Goal: Information Seeking & Learning: Learn about a topic

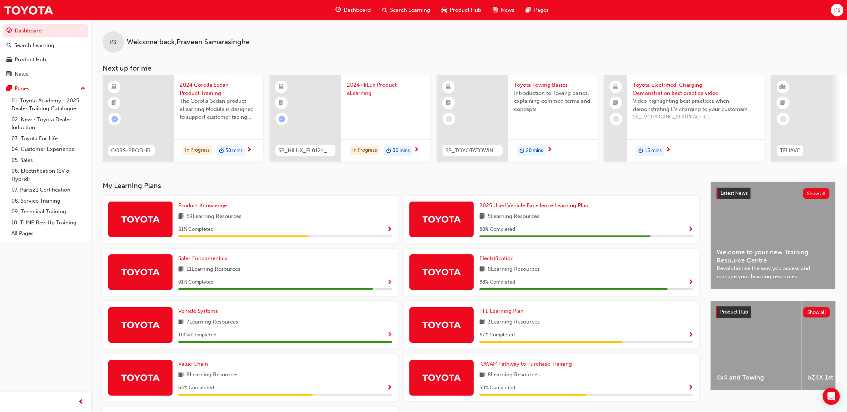
click at [361, 11] on span "Dashboard" at bounding box center [357, 10] width 27 height 8
click at [356, 11] on span "Dashboard" at bounding box center [357, 10] width 27 height 8
click at [356, 12] on span "Dashboard" at bounding box center [357, 10] width 27 height 8
click at [356, 11] on span "Dashboard" at bounding box center [357, 10] width 27 height 8
click at [341, 11] on div "Dashboard" at bounding box center [353, 10] width 47 height 15
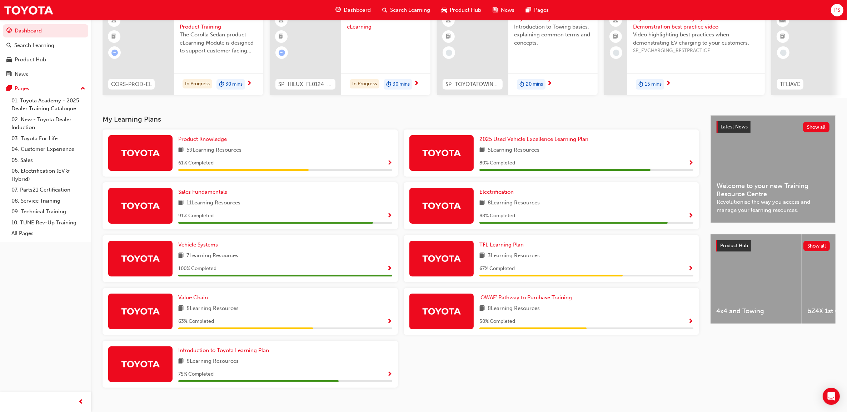
scroll to position [79, 0]
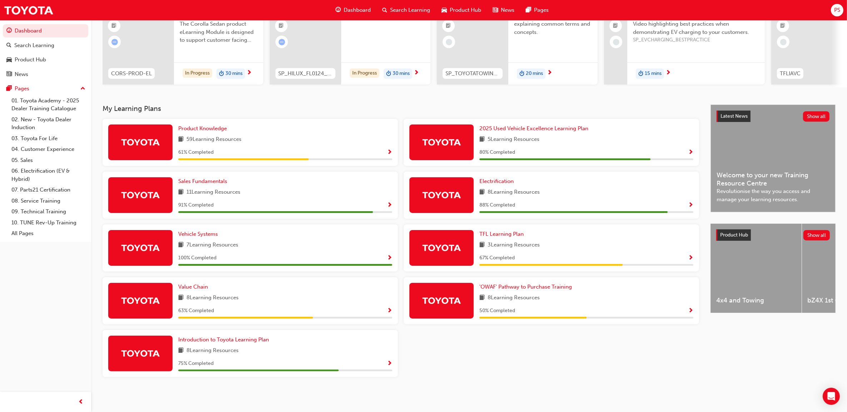
click at [155, 345] on div at bounding box center [140, 354] width 64 height 36
click at [213, 372] on div at bounding box center [258, 371] width 160 height 2
click at [390, 365] on span "Show Progress" at bounding box center [389, 364] width 5 height 6
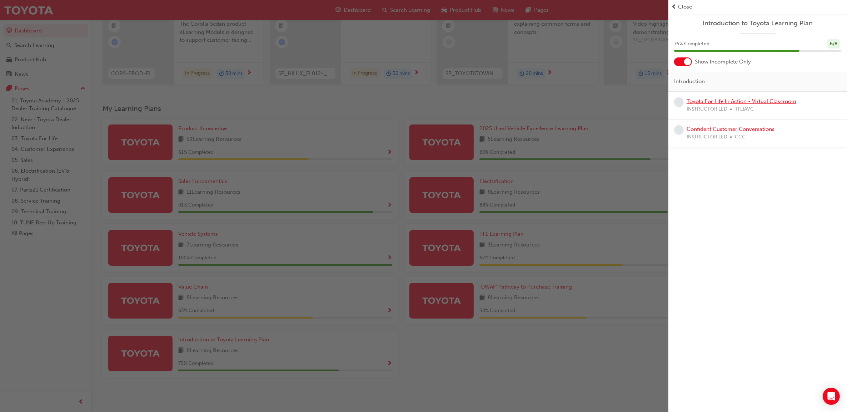
click at [721, 99] on link "Toyota For Life In Action - Virtual Classroom" at bounding box center [741, 101] width 110 height 6
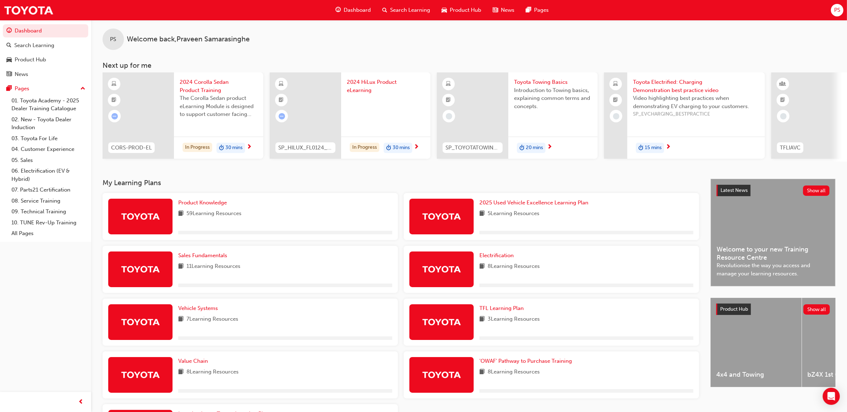
scroll to position [79, 0]
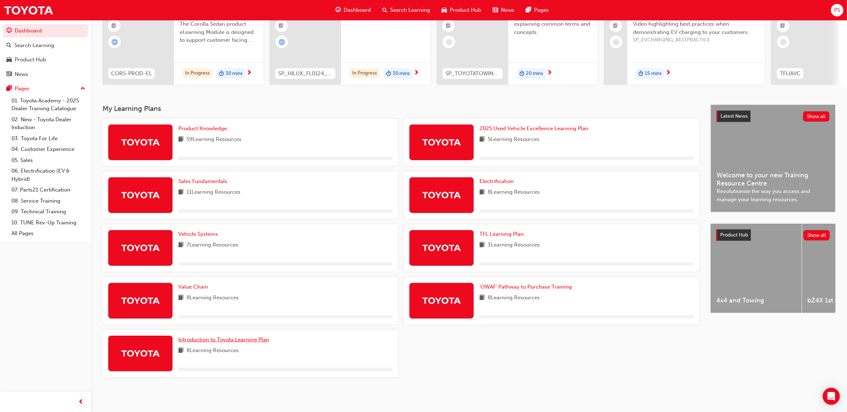
click at [218, 342] on span "Introduction to Toyota Learning Plan" at bounding box center [223, 340] width 91 height 6
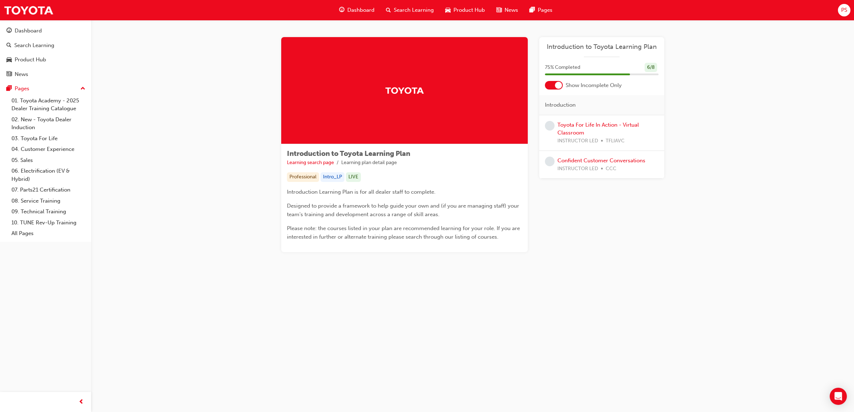
click at [597, 167] on span "INSTRUCTOR LED" at bounding box center [577, 169] width 41 height 8
click at [598, 163] on link "Confident Customer Conversations" at bounding box center [601, 160] width 88 height 6
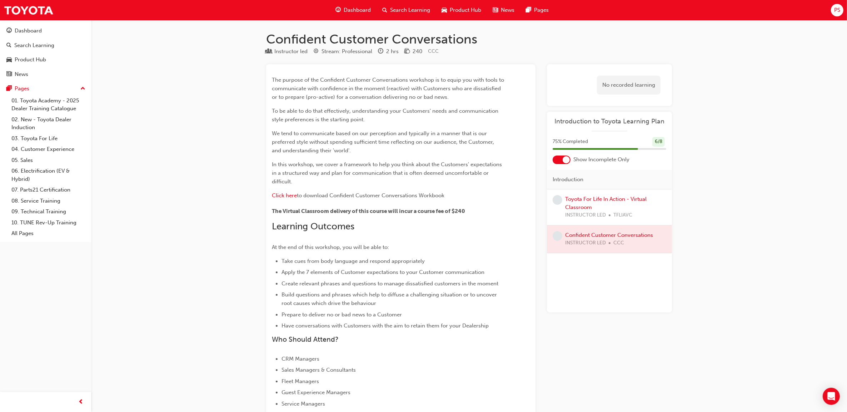
click at [564, 160] on div at bounding box center [565, 159] width 7 height 7
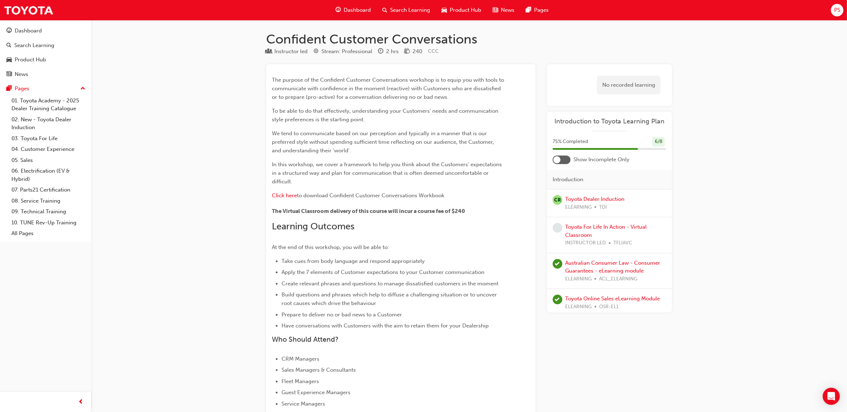
click at [564, 160] on div at bounding box center [561, 160] width 18 height 9
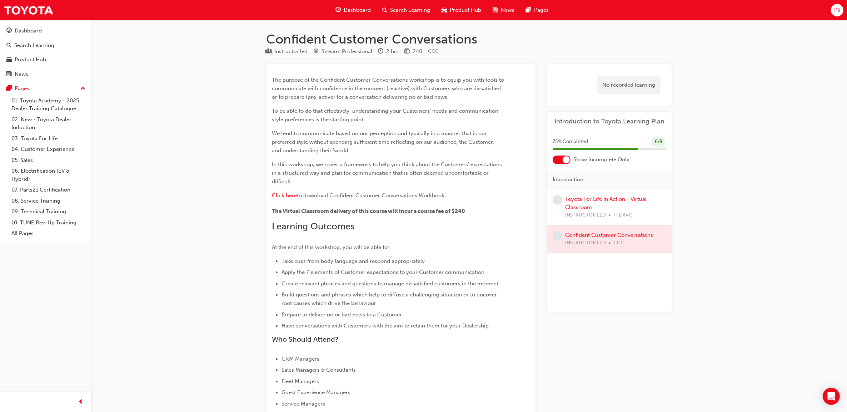
click at [352, 9] on span "Dashboard" at bounding box center [357, 10] width 27 height 8
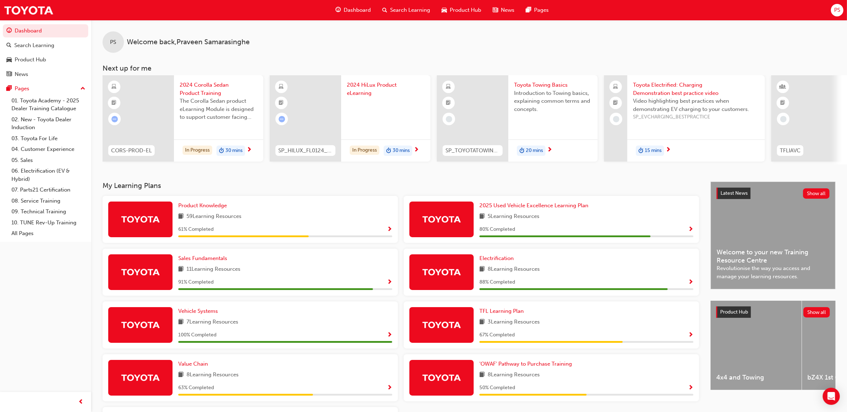
click at [206, 77] on div "2024 Corolla Sedan Product Training The Corolla Sedan product eLearning Module …" at bounding box center [218, 103] width 89 height 56
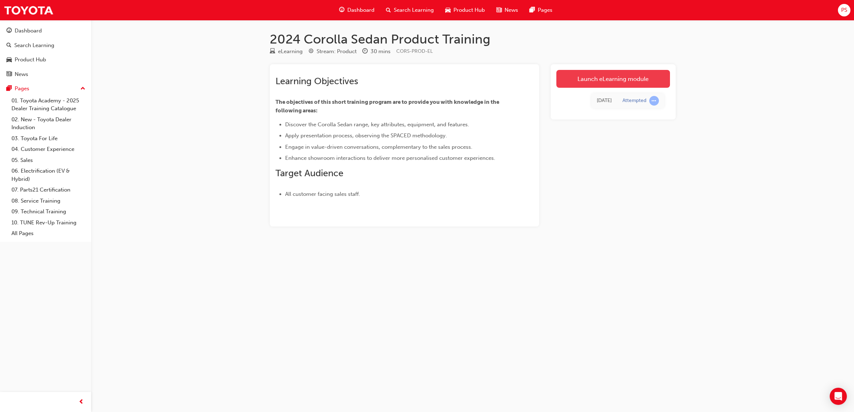
click at [586, 86] on link "Launch eLearning module" at bounding box center [613, 79] width 114 height 18
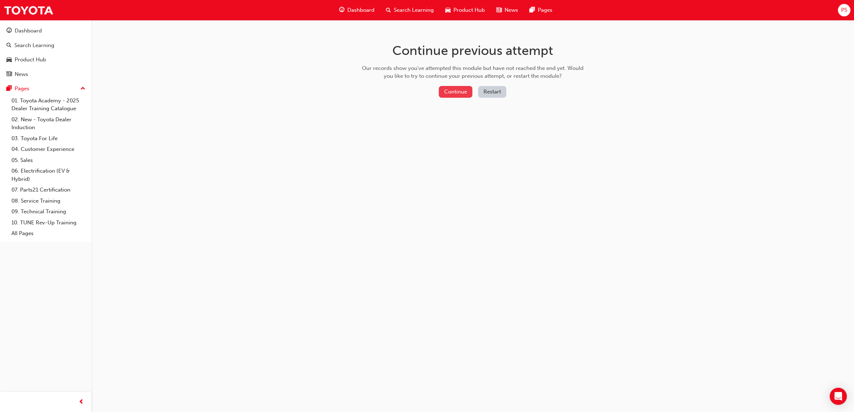
click at [456, 94] on button "Continue" at bounding box center [456, 92] width 34 height 12
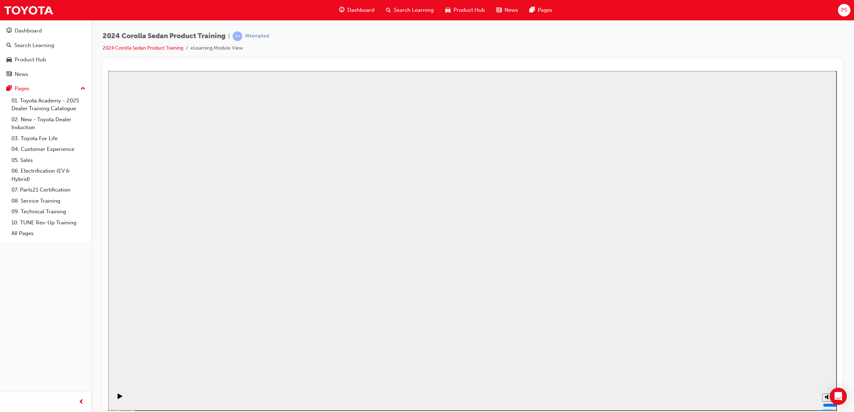
click at [135, 406] on button "Resume" at bounding box center [121, 410] width 27 height 9
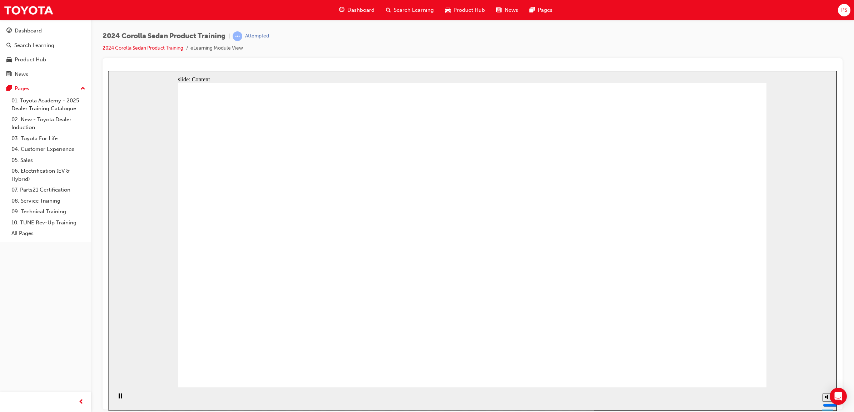
drag, startPoint x: 572, startPoint y: 186, endPoint x: 568, endPoint y: 193, distance: 8.2
